Goal: Find specific page/section: Find specific page/section

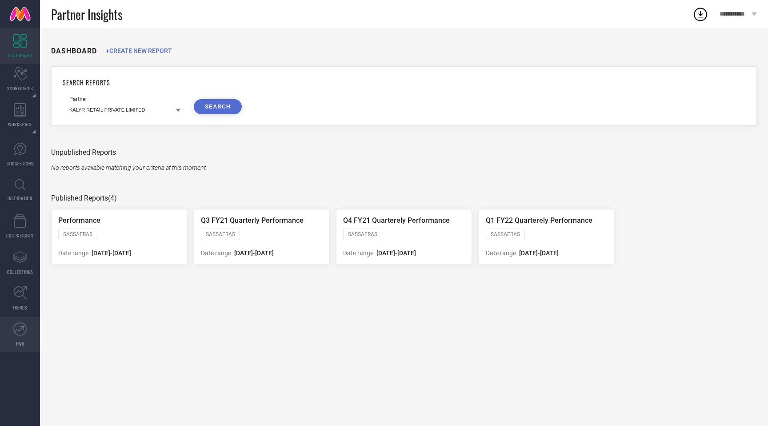
click at [24, 335] on link "FWD" at bounding box center [20, 334] width 40 height 36
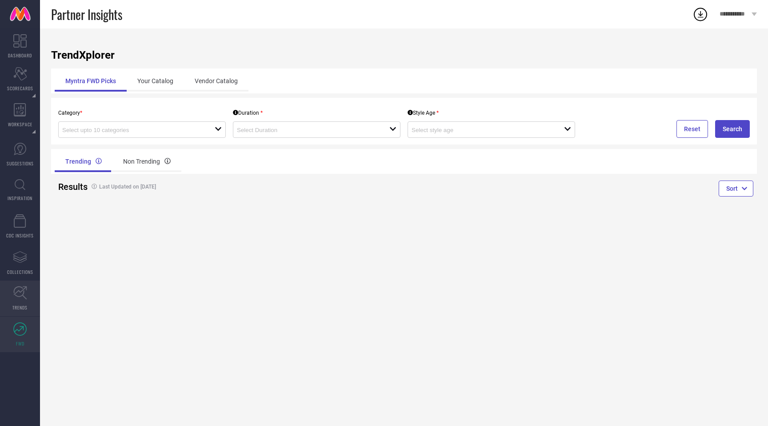
click at [17, 295] on icon at bounding box center [20, 293] width 14 height 14
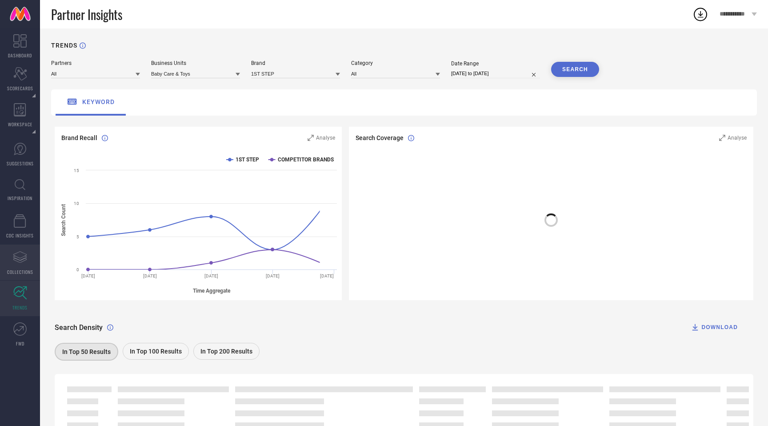
click at [15, 265] on link "Assortments Created with Sketch. COLLECTIONS" at bounding box center [20, 262] width 40 height 36
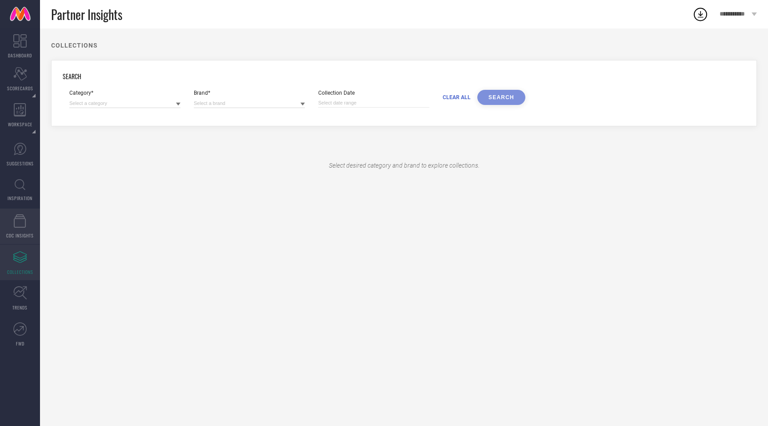
click at [16, 232] on span "CDC INSIGHTS" at bounding box center [20, 235] width 28 height 7
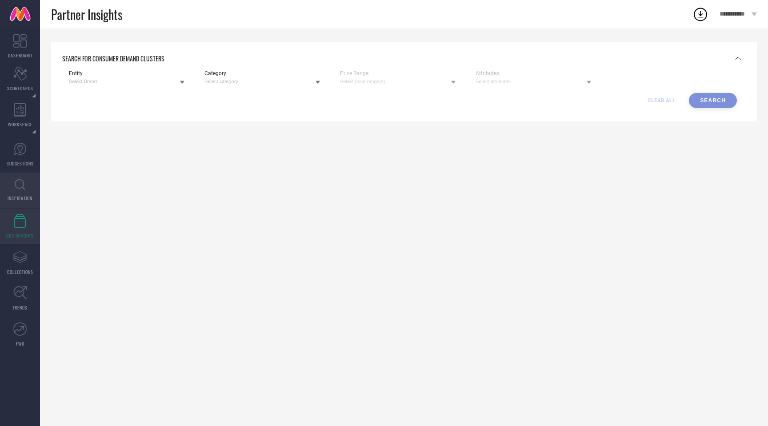
click at [17, 191] on link "INSPIRATION" at bounding box center [20, 190] width 40 height 36
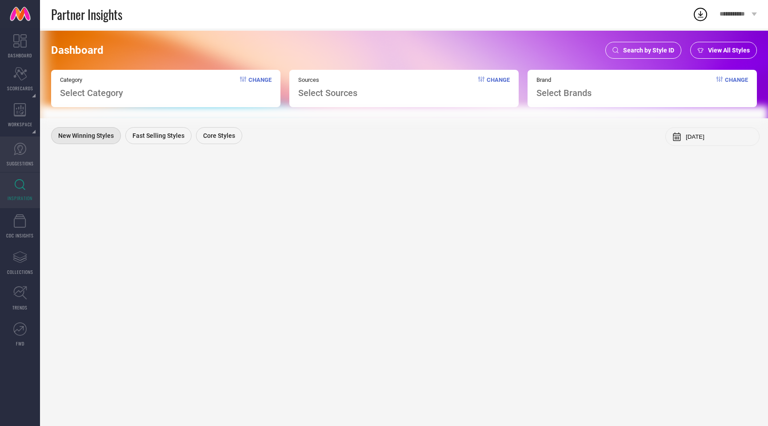
click at [19, 161] on span "SUGGESTIONS" at bounding box center [20, 163] width 27 height 7
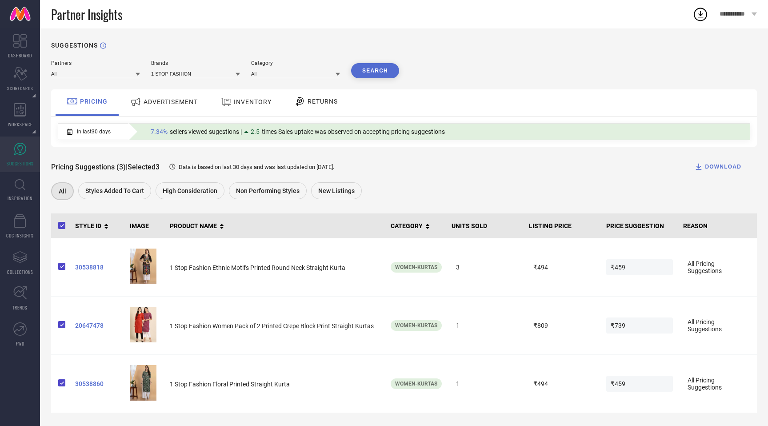
click at [168, 104] on span "ADVERTISEMENT" at bounding box center [171, 101] width 54 height 7
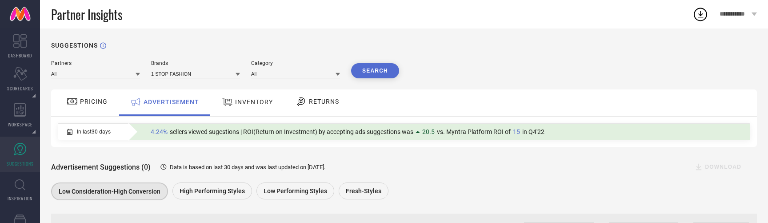
click at [375, 73] on button "Search" at bounding box center [375, 70] width 48 height 15
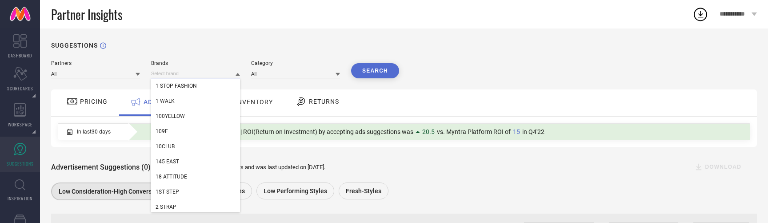
click at [198, 71] on input at bounding box center [195, 73] width 89 height 9
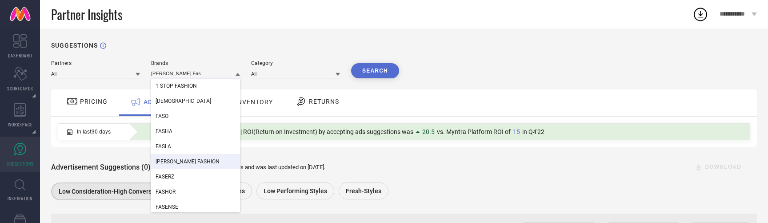
type input "[PERSON_NAME] Fas"
click at [191, 164] on span "[PERSON_NAME] FASHION" at bounding box center [188, 161] width 64 height 6
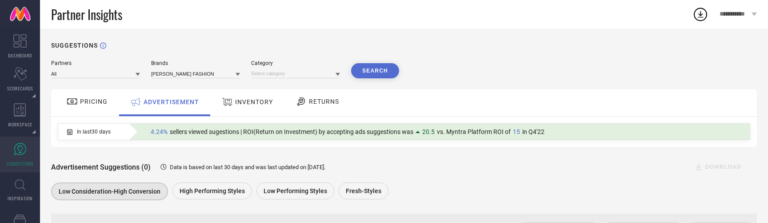
click at [376, 68] on button "Search" at bounding box center [375, 70] width 48 height 15
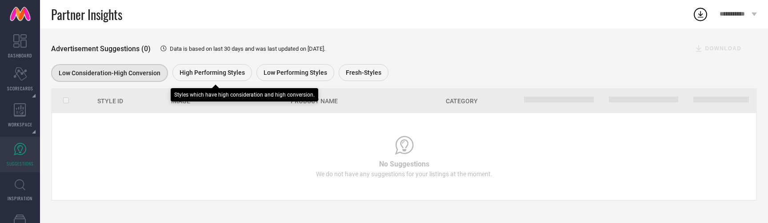
click at [207, 68] on div "High Performing Styles" at bounding box center [212, 72] width 80 height 17
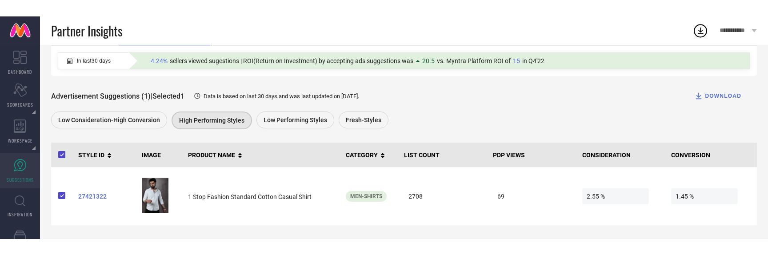
scroll to position [0, 0]
